Goal: Task Accomplishment & Management: Use online tool/utility

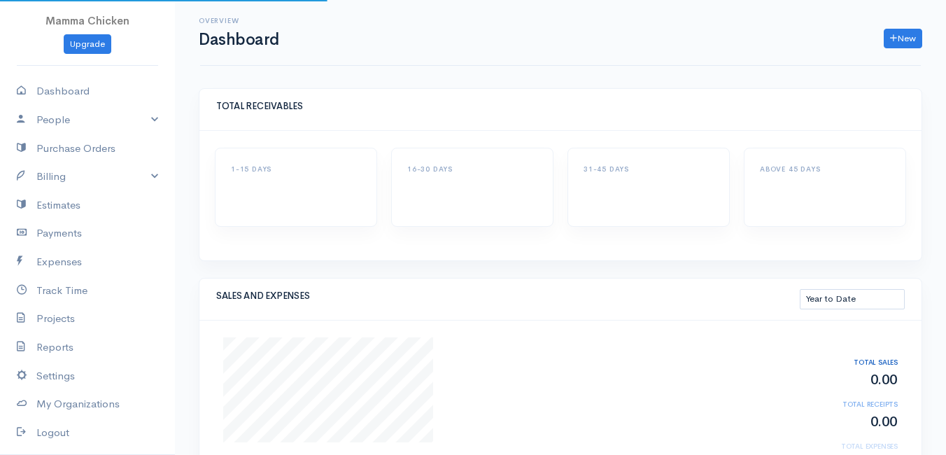
select select "thistoyear"
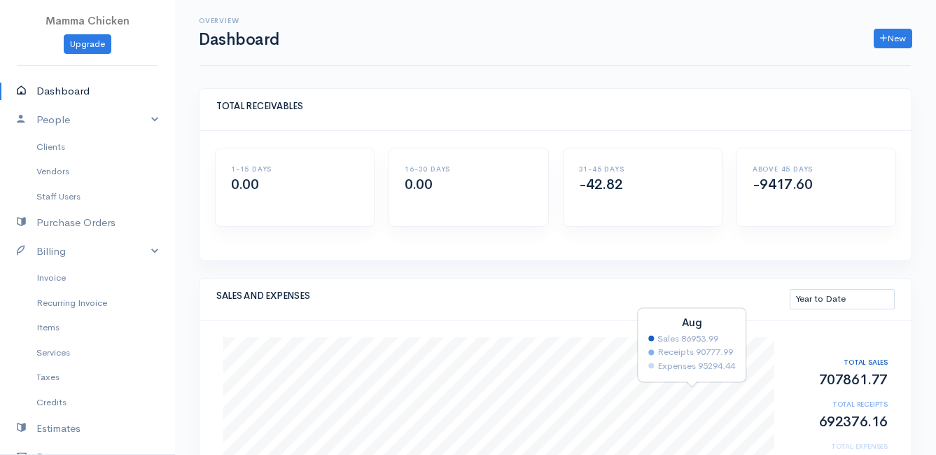
select select "thistoyear"
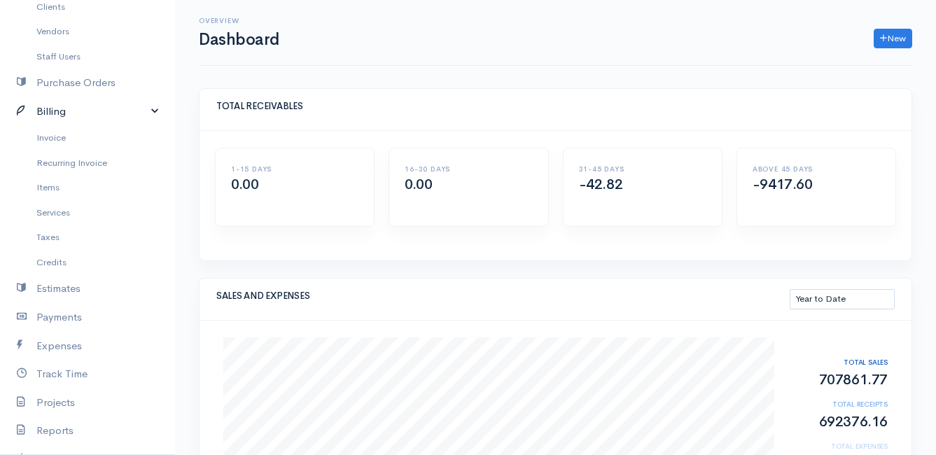
click at [65, 111] on link "Billing" at bounding box center [87, 111] width 175 height 29
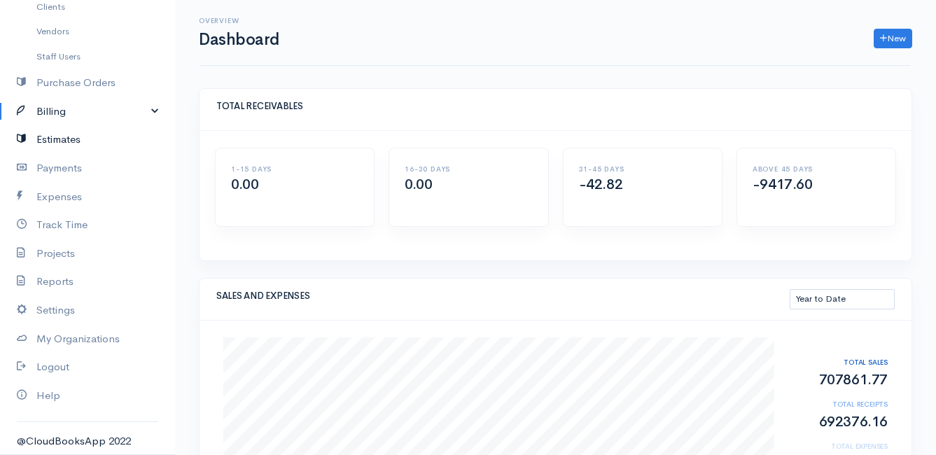
scroll to position [0, 0]
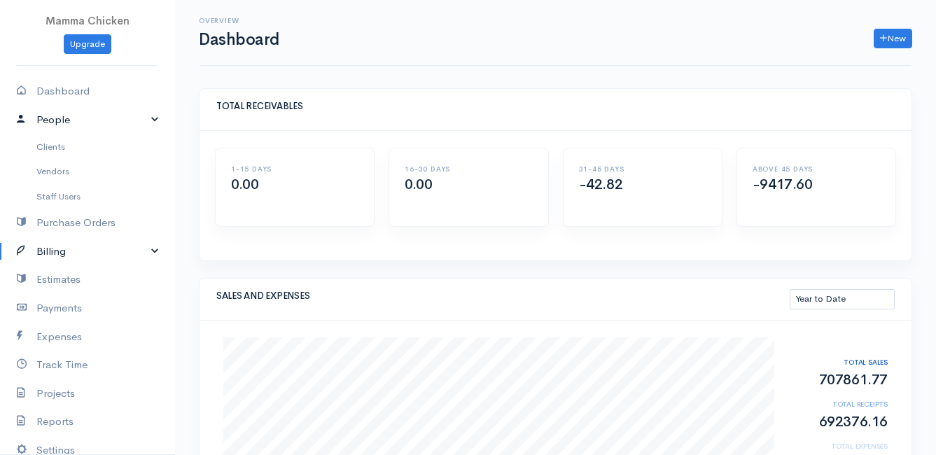
click at [78, 118] on link "People" at bounding box center [87, 120] width 175 height 29
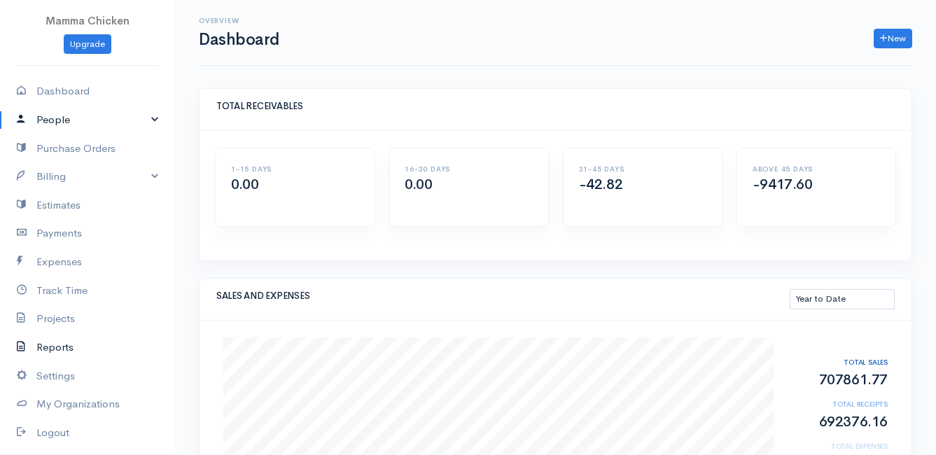
click at [70, 349] on link "Reports" at bounding box center [87, 347] width 175 height 29
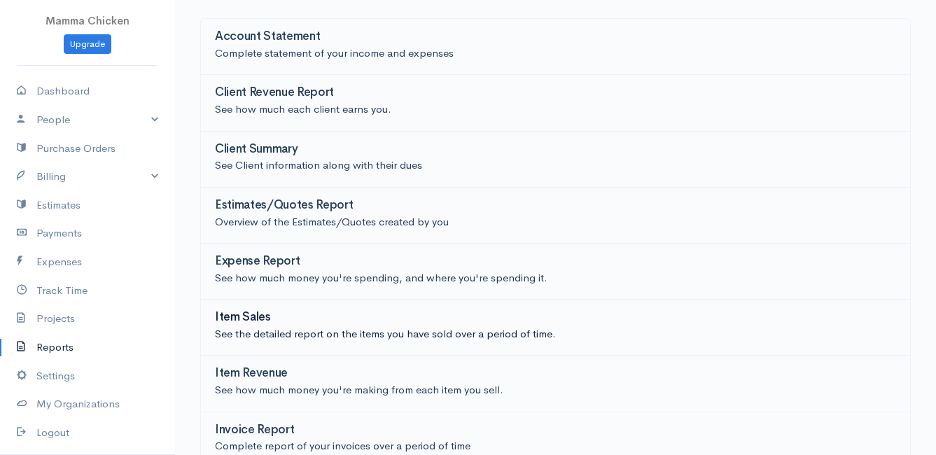
scroll to position [140, 0]
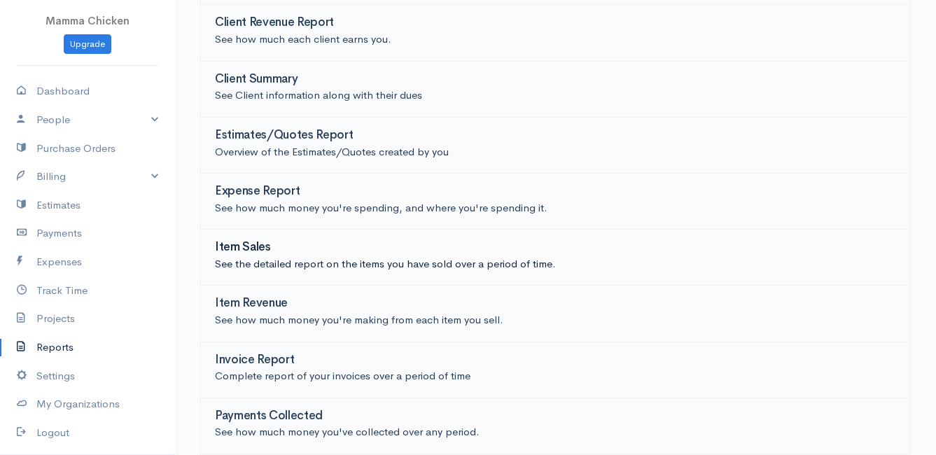
click at [248, 238] on link "Item Sales See the detailed report on the items you have sold over a period of …" at bounding box center [555, 258] width 710 height 56
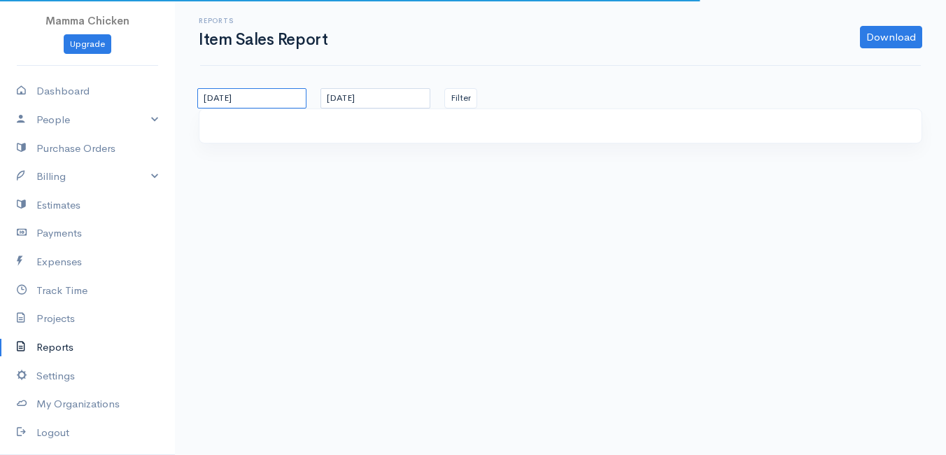
click at [281, 95] on input "[DATE]" at bounding box center [251, 98] width 109 height 20
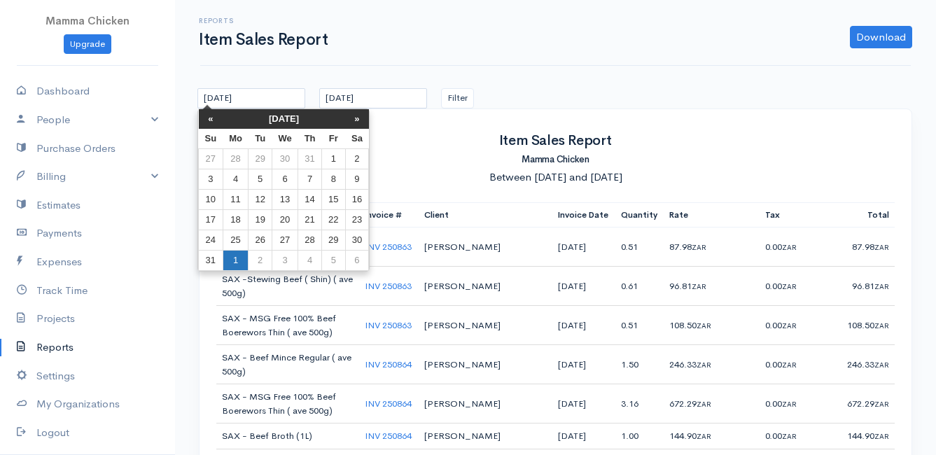
click at [239, 255] on td "1" at bounding box center [236, 261] width 26 height 20
type input "[DATE]"
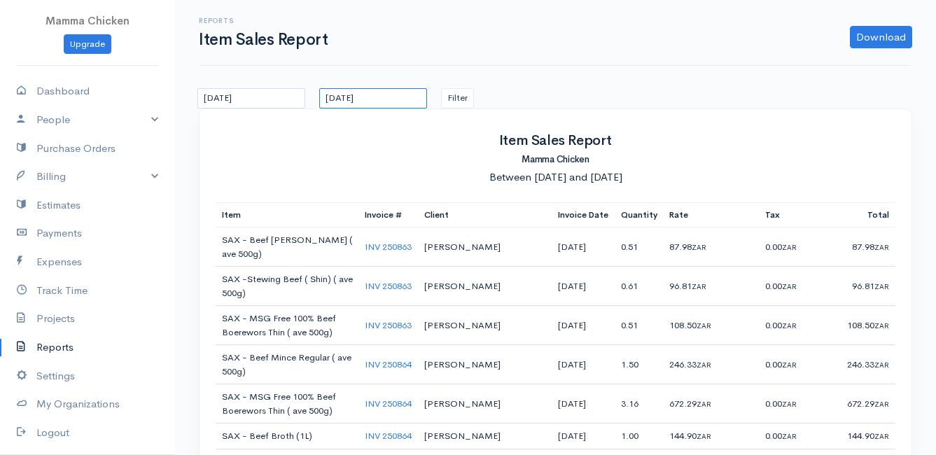
click at [404, 94] on input "[DATE]" at bounding box center [373, 98] width 108 height 20
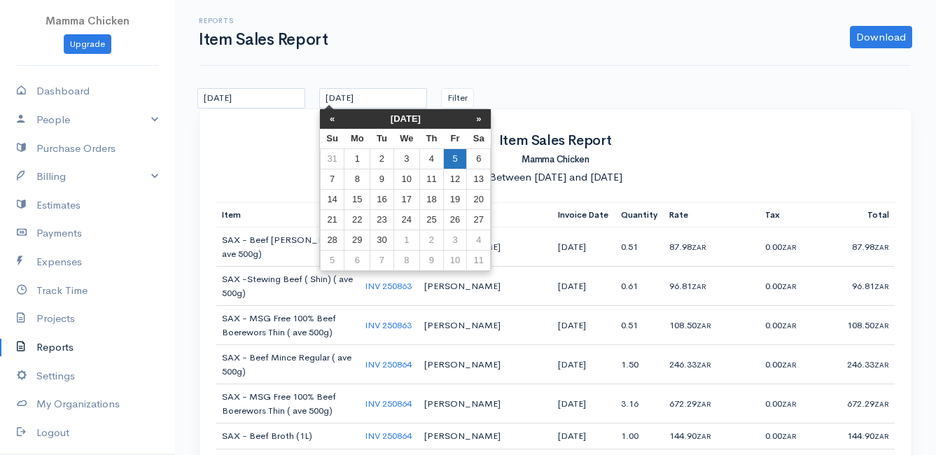
click at [457, 157] on td "5" at bounding box center [454, 159] width 23 height 20
type input "[DATE]"
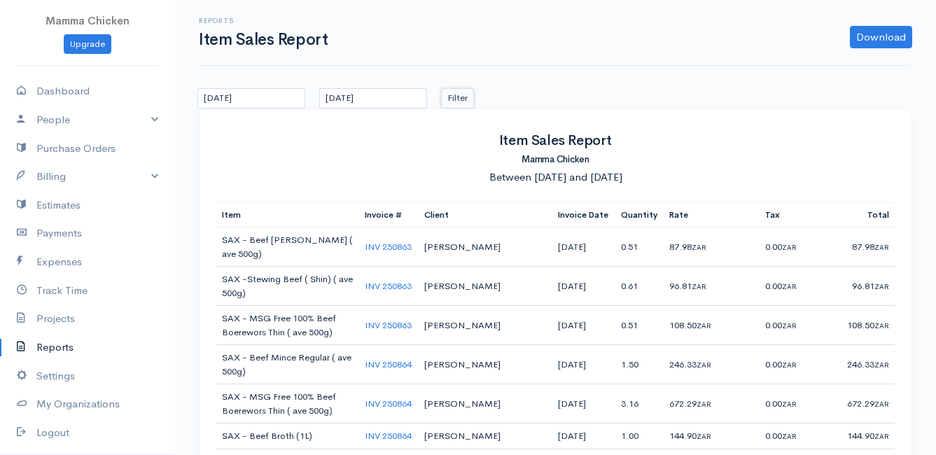
click at [466, 97] on button "Filter" at bounding box center [457, 98] width 33 height 20
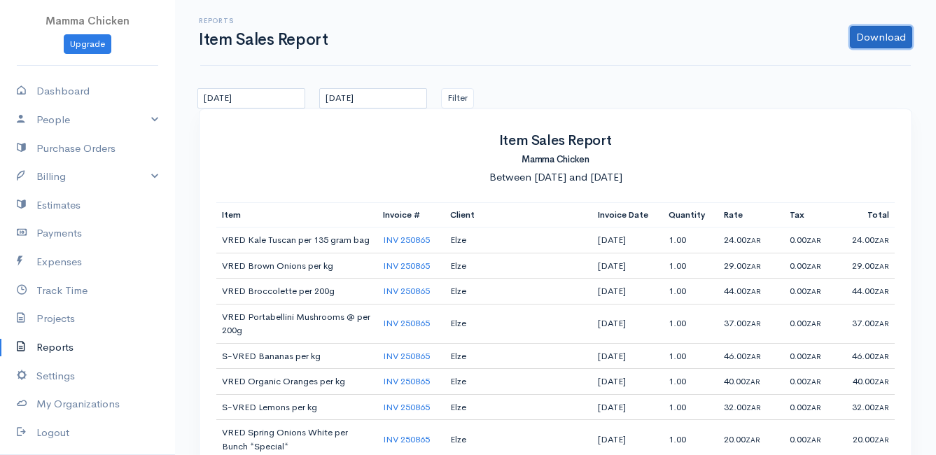
click at [878, 38] on link "Download" at bounding box center [881, 37] width 62 height 22
click at [839, 88] on link "CSV" at bounding box center [854, 91] width 111 height 24
